Goal: Browse casually

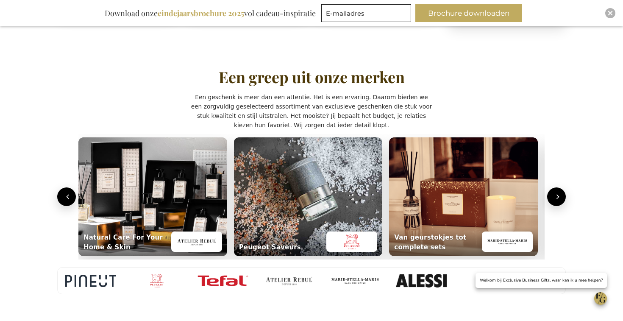
scroll to position [590, 0]
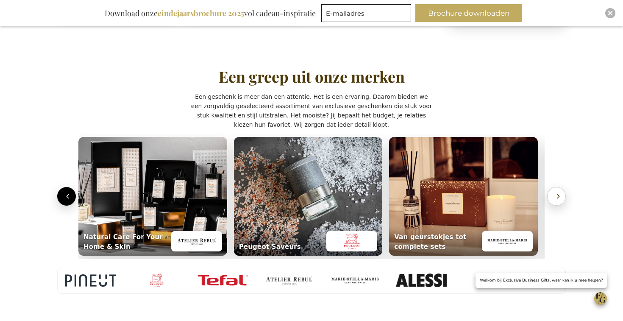
click at [553, 187] on button "Volgende" at bounding box center [556, 196] width 19 height 19
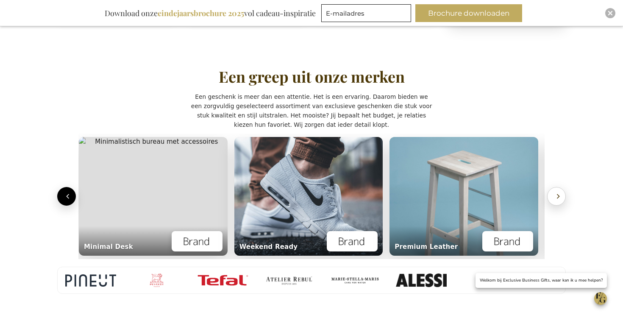
scroll to position [0, 469]
click at [56, 188] on section "Een greep uit onze merken Een geschenk is meer dan een attentie. Het is een erv…" at bounding box center [311, 180] width 525 height 269
click at [68, 192] on icon "Vorige" at bounding box center [68, 196] width 8 height 8
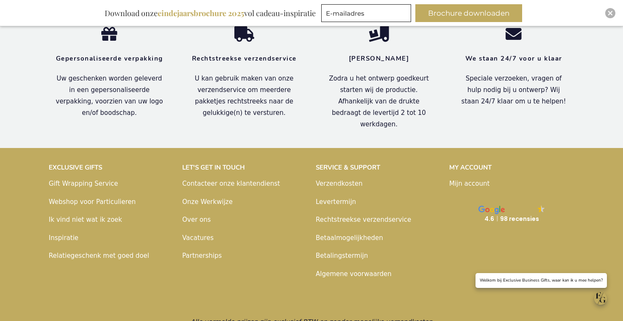
scroll to position [965, 0]
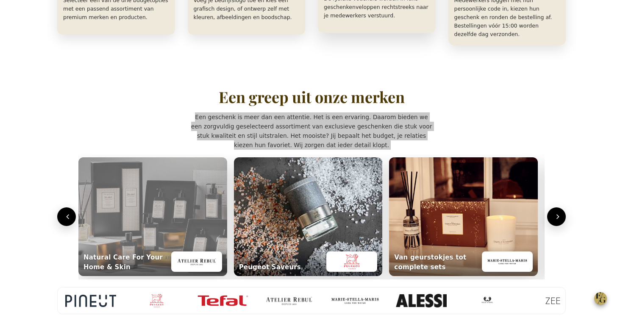
scroll to position [546, 0]
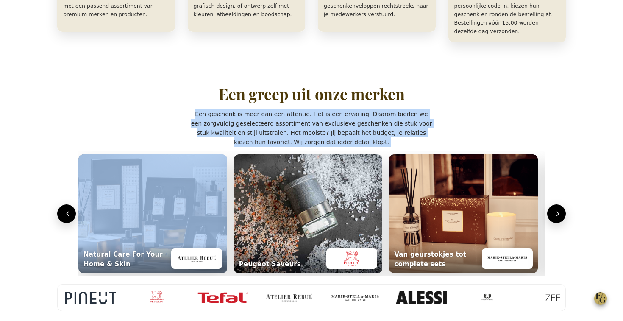
click at [340, 116] on p "Een geschenk is meer dan een attentie. Het is een ervaring. Daarom bieden we ee…" at bounding box center [311, 127] width 241 height 37
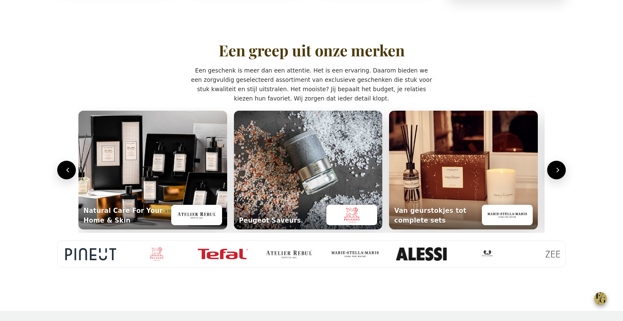
scroll to position [589, 0]
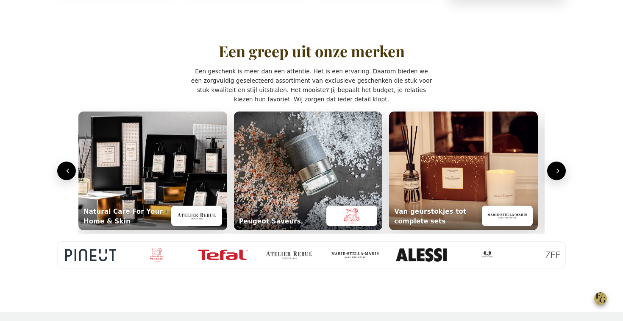
click at [312, 92] on p "Een geschenk is meer dan een attentie. Het is een ervaring. Daarom bieden we ee…" at bounding box center [311, 84] width 241 height 37
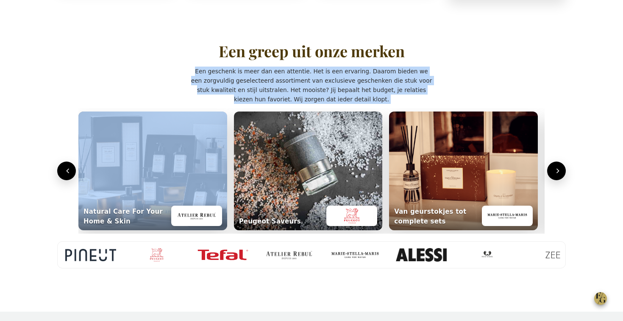
click at [312, 92] on p "Een geschenk is meer dan een attentie. Het is een ervaring. Daarom bieden we ee…" at bounding box center [311, 84] width 241 height 37
click at [556, 166] on icon "Volgende" at bounding box center [558, 170] width 8 height 8
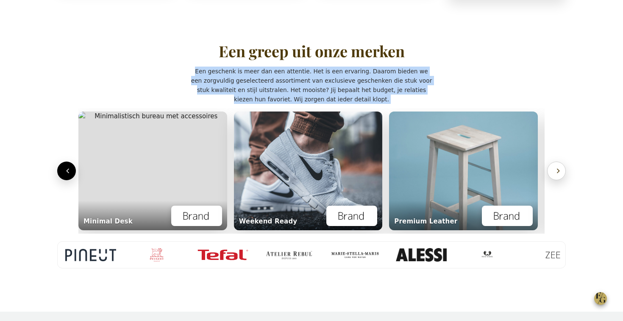
click at [556, 166] on icon "Volgende" at bounding box center [558, 170] width 8 height 8
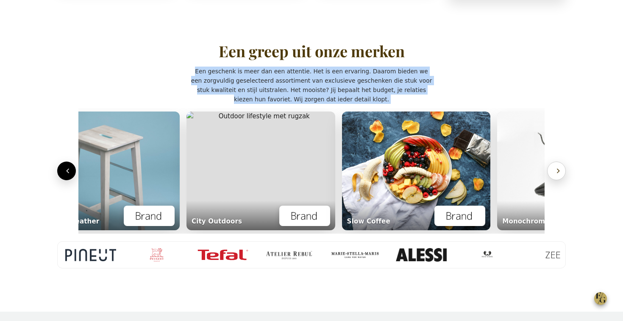
scroll to position [0, 935]
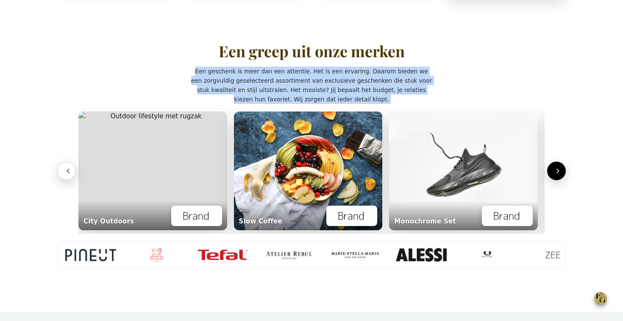
click at [63, 163] on button "Vorige" at bounding box center [66, 170] width 19 height 19
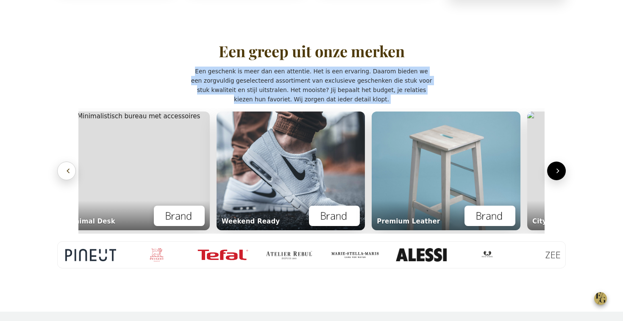
click at [63, 163] on button "Vorige" at bounding box center [66, 170] width 19 height 19
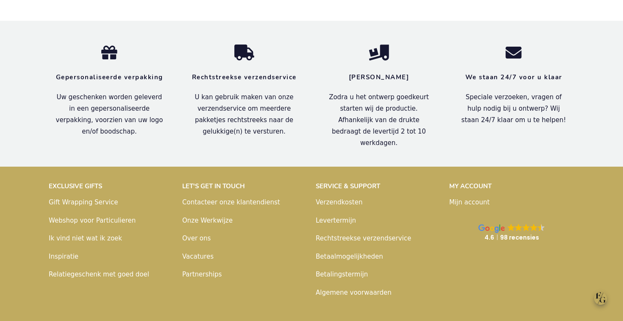
scroll to position [882, 0]
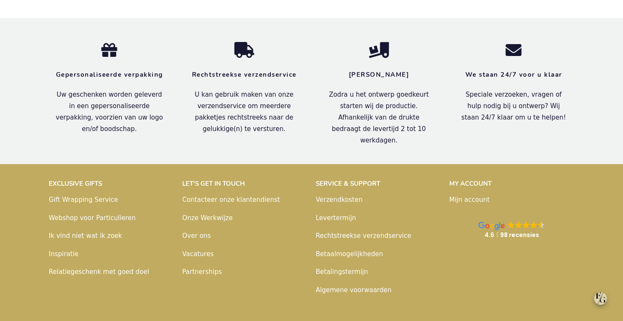
click at [601, 298] on img "Open chat window" at bounding box center [600, 298] width 13 height 13
